Goal: Task Accomplishment & Management: Use online tool/utility

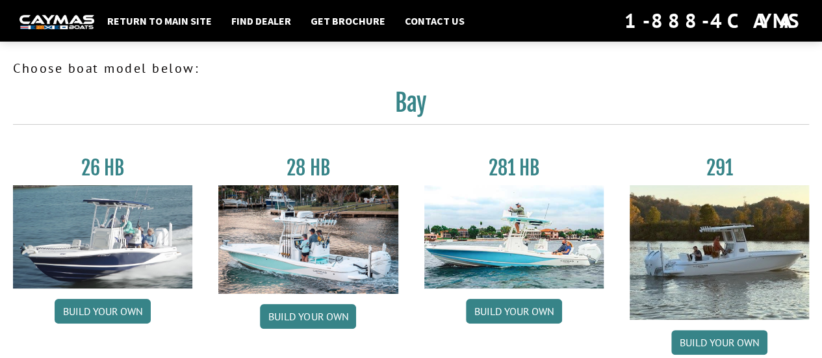
click at [141, 233] on img at bounding box center [102, 236] width 179 height 103
click at [116, 307] on link "Build your own" at bounding box center [103, 311] width 96 height 25
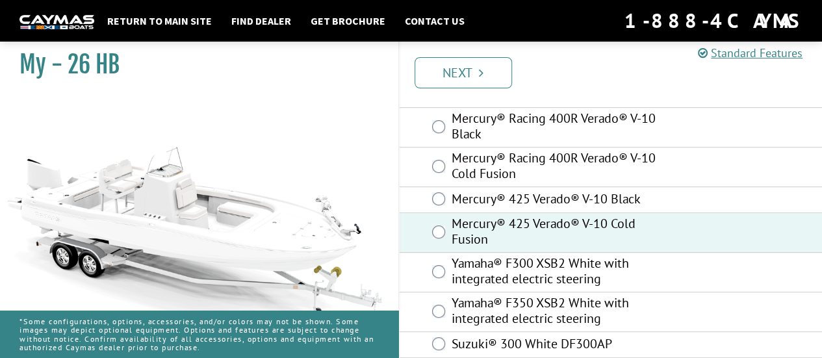
scroll to position [265, 0]
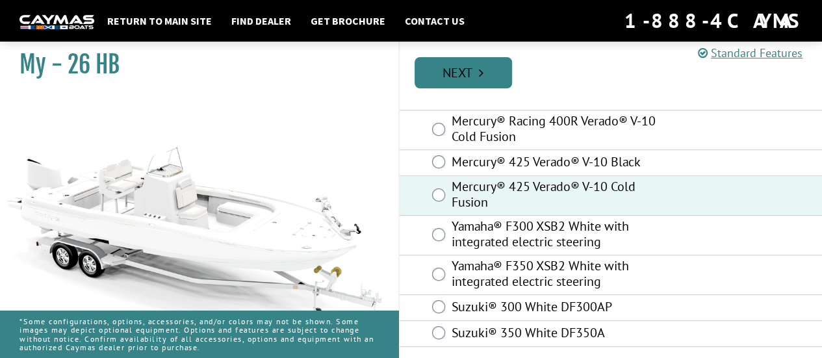
click at [480, 74] on icon "Pagination" at bounding box center [481, 72] width 5 height 13
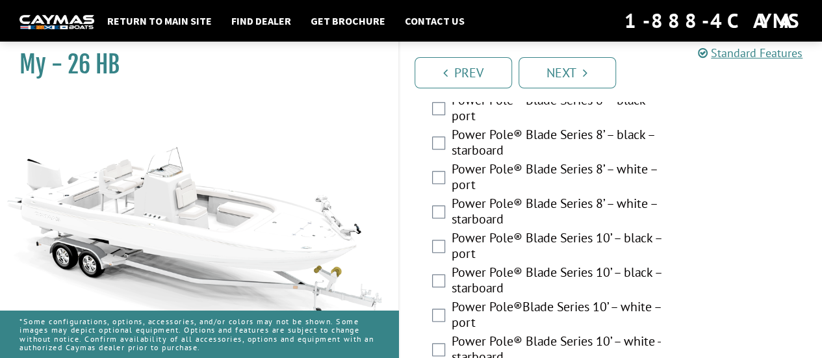
scroll to position [622, 0]
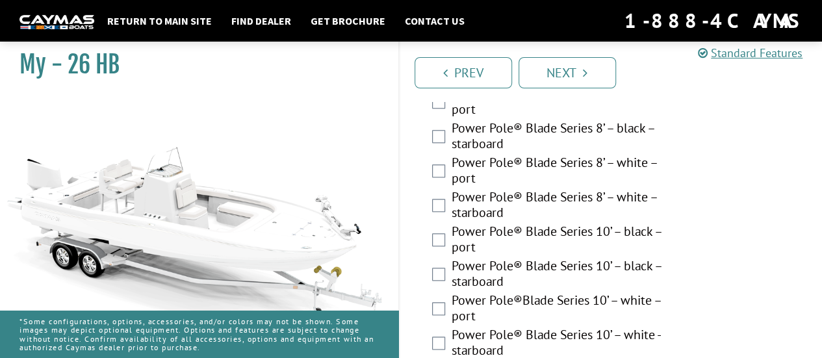
click at [445, 309] on div "Power Pole®Blade Series 10’ – white – port" at bounding box center [611, 309] width 423 height 34
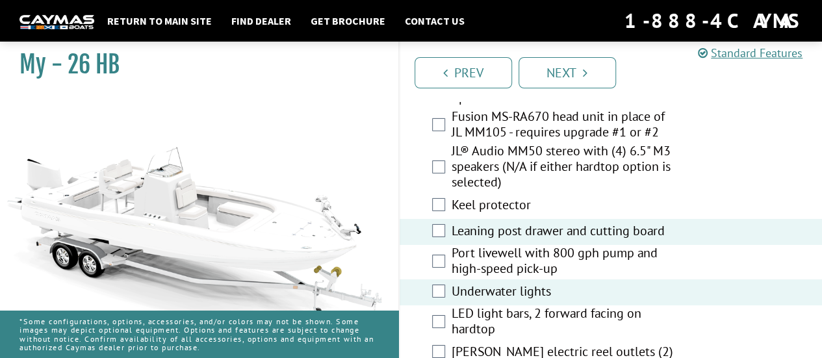
scroll to position [2094, 0]
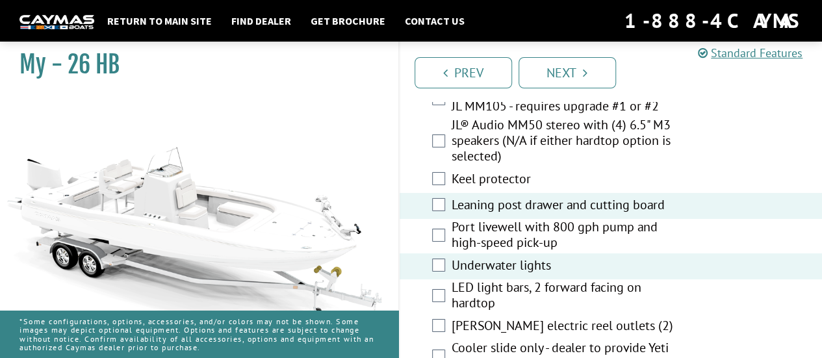
click at [444, 340] on div "Cooler slide only - dealer to provide Yeti 65 or equivalent" at bounding box center [611, 357] width 423 height 34
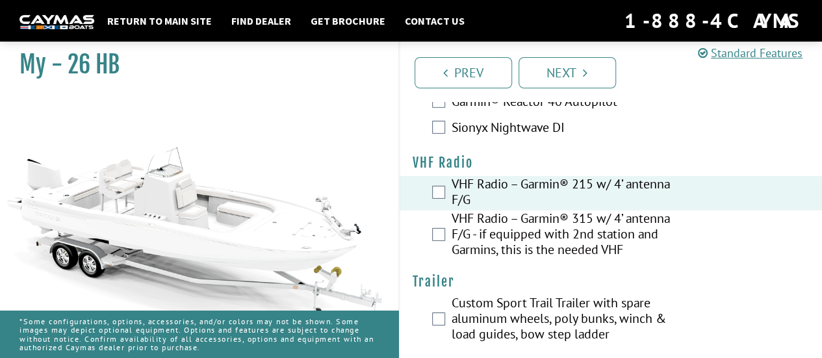
scroll to position [4407, 0]
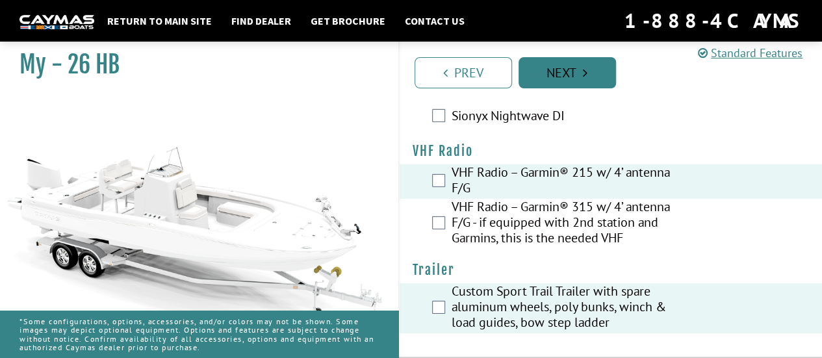
click at [586, 79] on link "Next" at bounding box center [567, 72] width 97 height 31
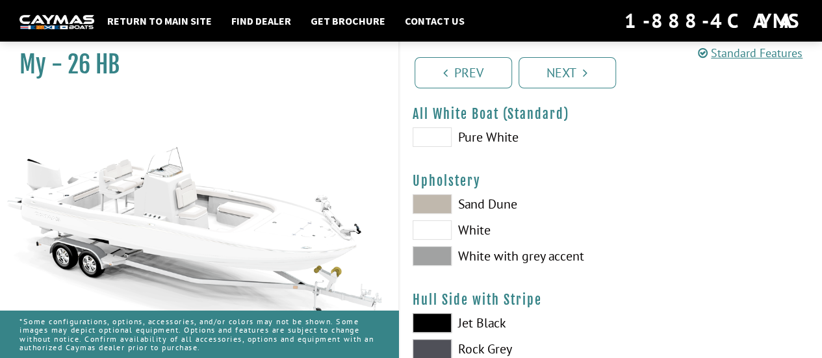
scroll to position [0, 0]
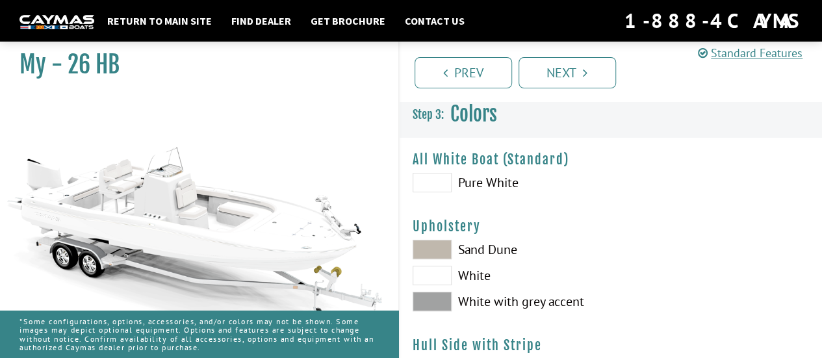
click at [444, 303] on span at bounding box center [432, 301] width 39 height 19
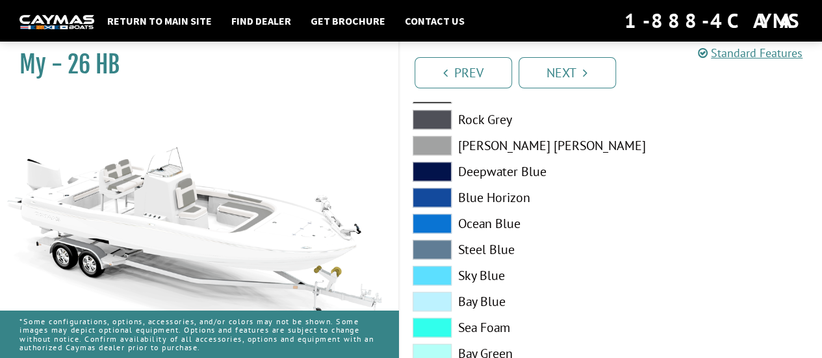
scroll to position [617, 0]
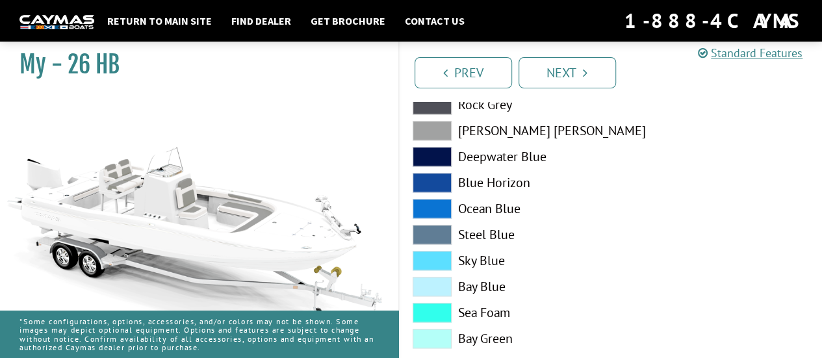
click at [430, 337] on span at bounding box center [432, 338] width 39 height 19
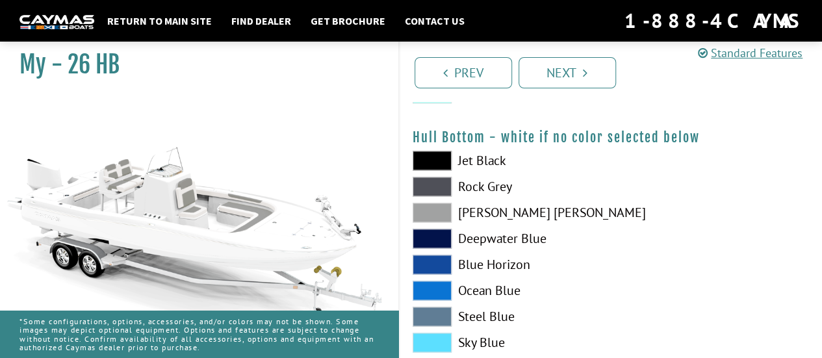
scroll to position [859, 0]
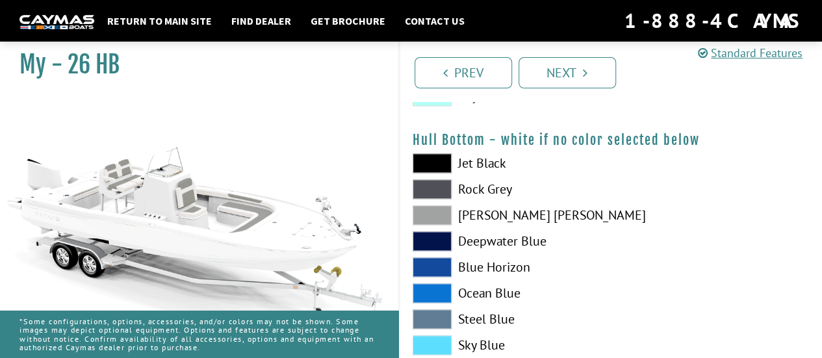
click at [425, 212] on span at bounding box center [432, 214] width 39 height 19
click at [445, 186] on span at bounding box center [432, 188] width 39 height 19
click at [442, 215] on span at bounding box center [432, 214] width 39 height 19
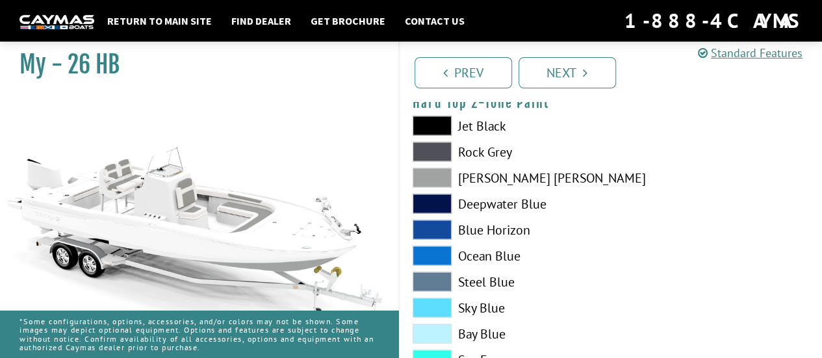
scroll to position [1237, 0]
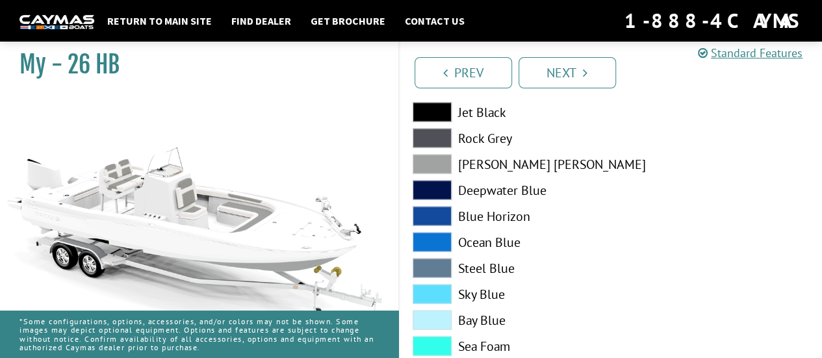
click at [439, 160] on span at bounding box center [432, 164] width 39 height 19
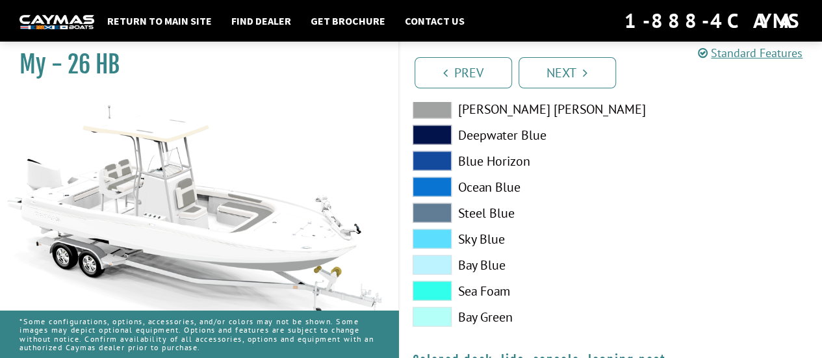
scroll to position [1300, 0]
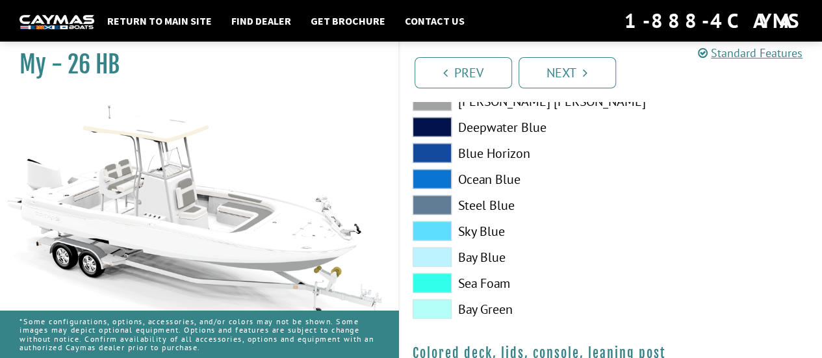
click at [438, 310] on span at bounding box center [432, 309] width 39 height 19
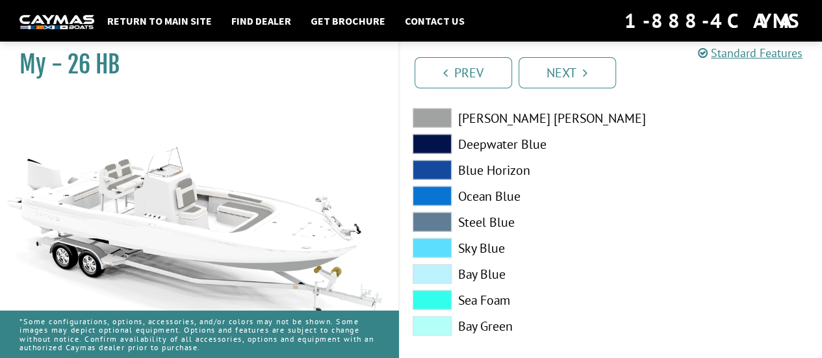
scroll to position [1285, 0]
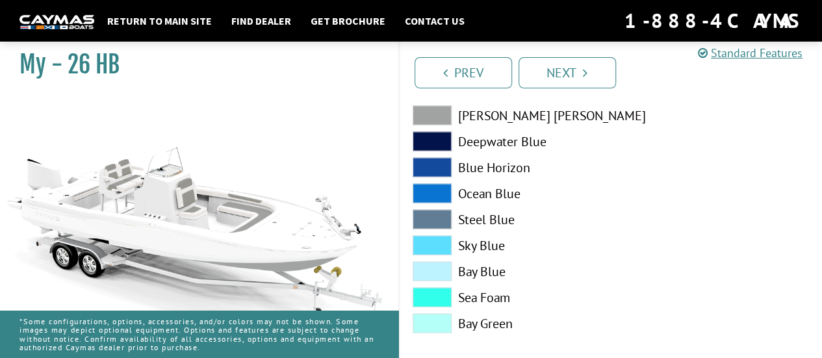
click at [430, 112] on span at bounding box center [432, 115] width 39 height 19
click at [433, 320] on span at bounding box center [432, 323] width 39 height 19
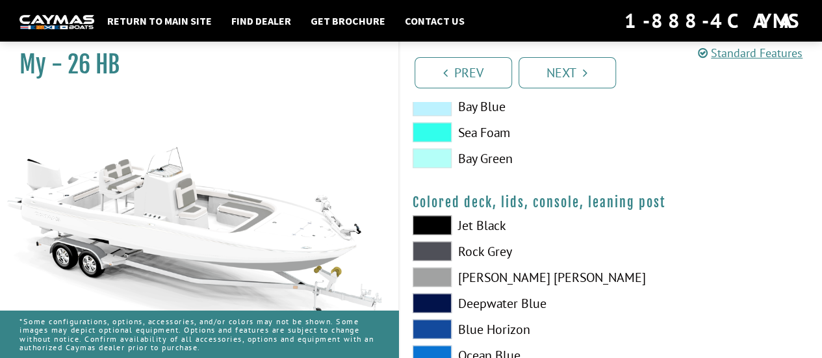
scroll to position [1461, 0]
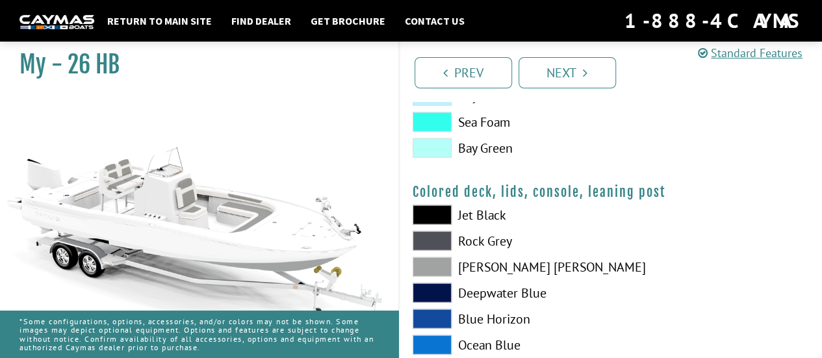
click at [444, 262] on span at bounding box center [432, 266] width 39 height 19
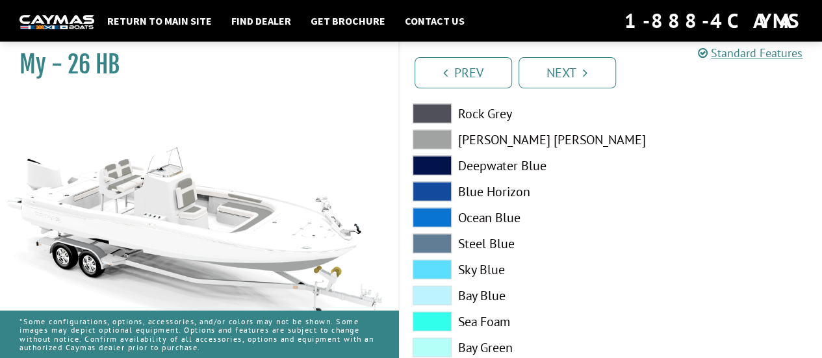
scroll to position [1624, 0]
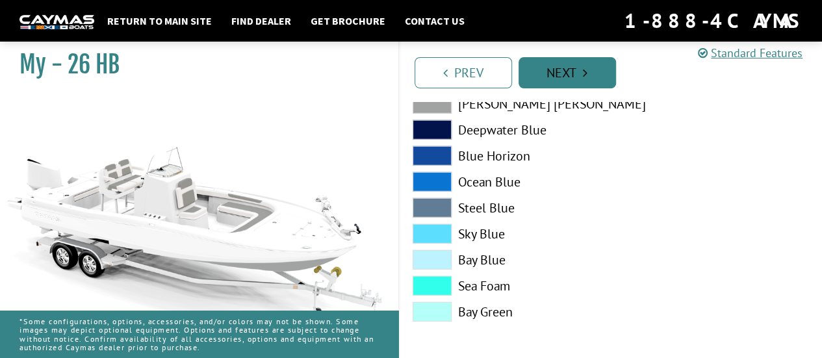
click at [587, 79] on link "Next" at bounding box center [567, 72] width 97 height 31
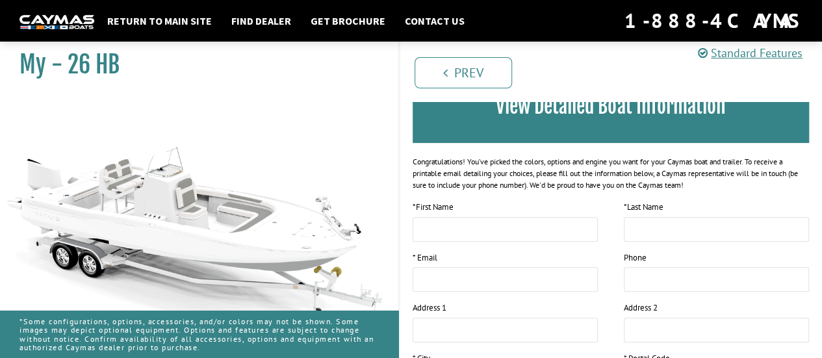
scroll to position [135, 0]
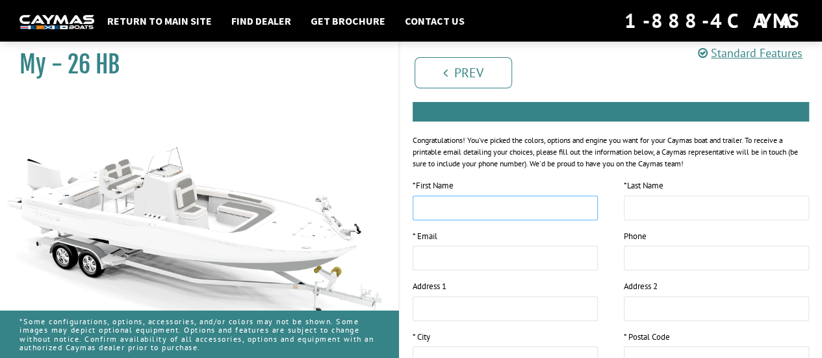
click at [533, 207] on input "text" at bounding box center [505, 208] width 185 height 25
type input "*****"
click at [684, 205] on input "text" at bounding box center [716, 208] width 185 height 25
type input "********"
click at [462, 266] on input "email" at bounding box center [505, 258] width 185 height 25
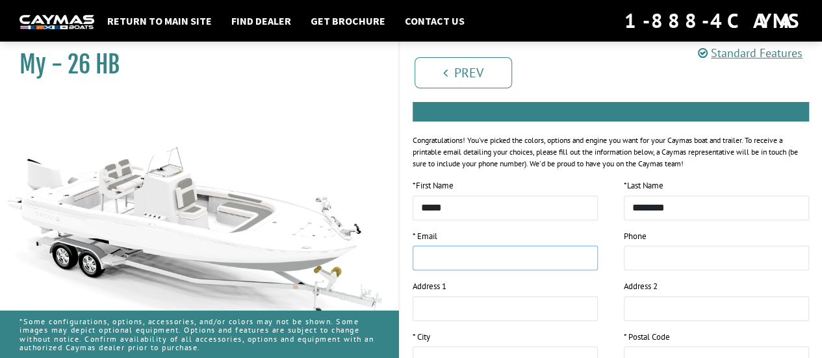
type input "**********"
click at [697, 246] on input "tel" at bounding box center [716, 258] width 185 height 25
click at [695, 248] on input "tel" at bounding box center [716, 258] width 185 height 25
type input "**********"
click at [507, 302] on input "text" at bounding box center [505, 308] width 185 height 25
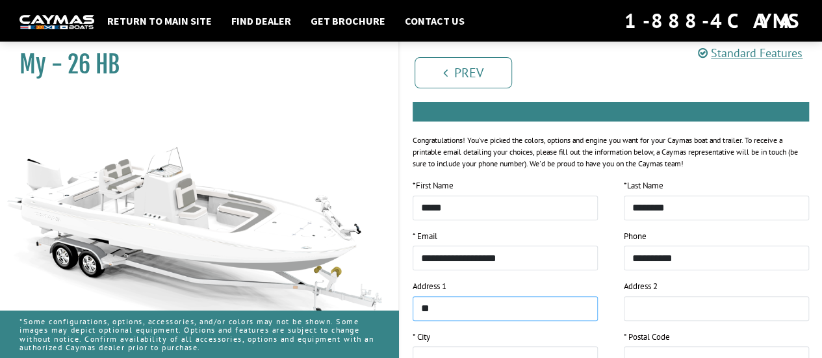
type input "*"
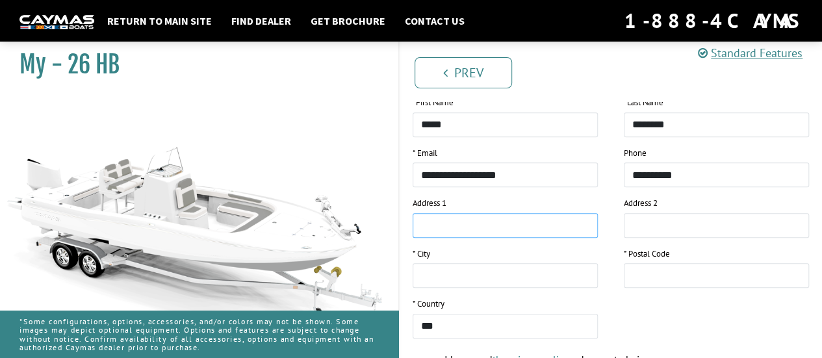
scroll to position [230, 0]
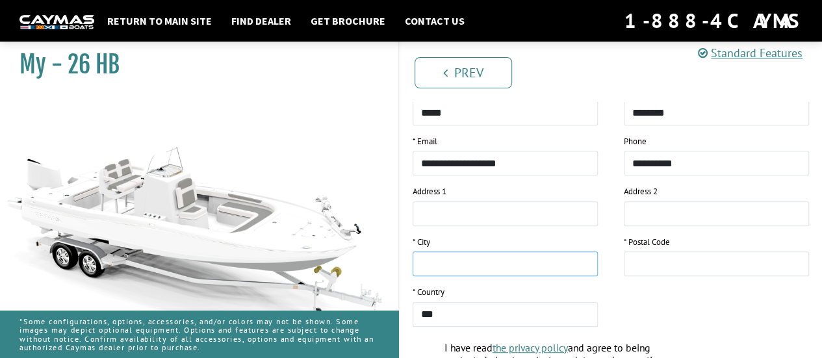
click at [459, 265] on input "text" at bounding box center [505, 263] width 185 height 25
click at [426, 263] on input "*********" at bounding box center [505, 263] width 185 height 25
type input "*********"
click at [652, 263] on input "text" at bounding box center [716, 263] width 185 height 25
type input "*****"
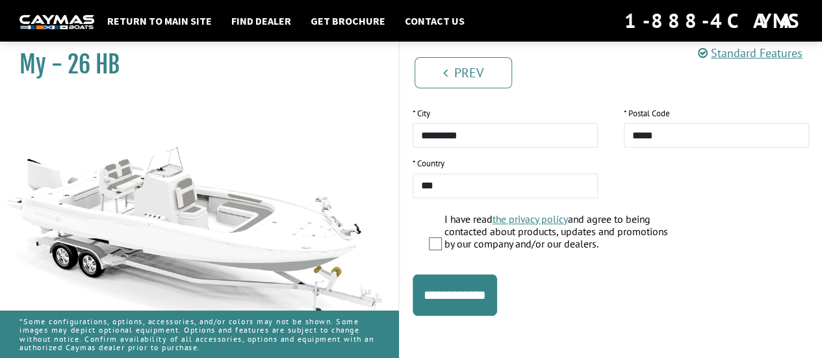
scroll to position [360, 0]
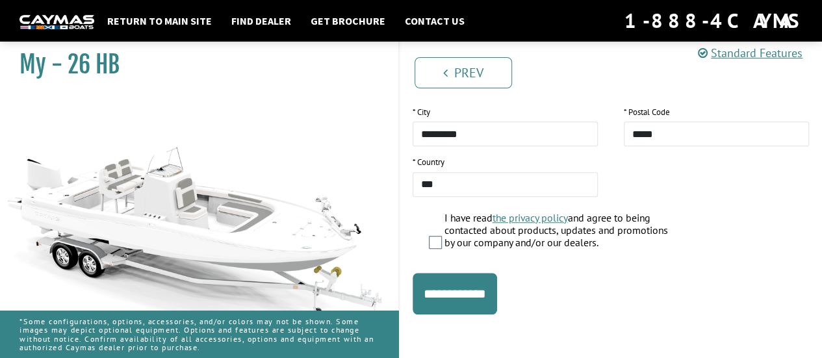
click at [456, 303] on input "**********" at bounding box center [455, 294] width 84 height 42
click at [451, 289] on div "**********" at bounding box center [611, 294] width 423 height 42
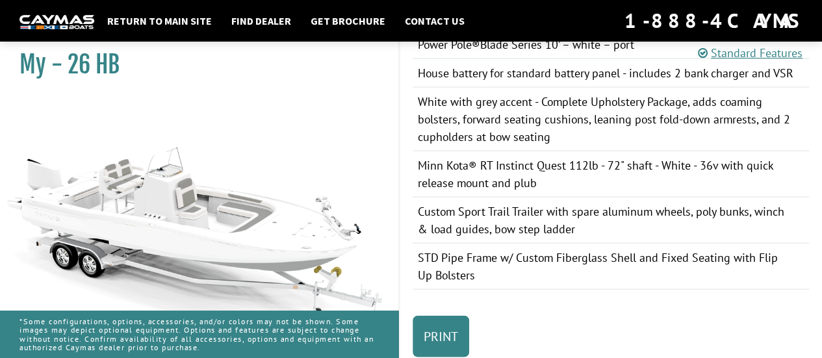
scroll to position [1277, 0]
